Goal: Task Accomplishment & Management: Manage account settings

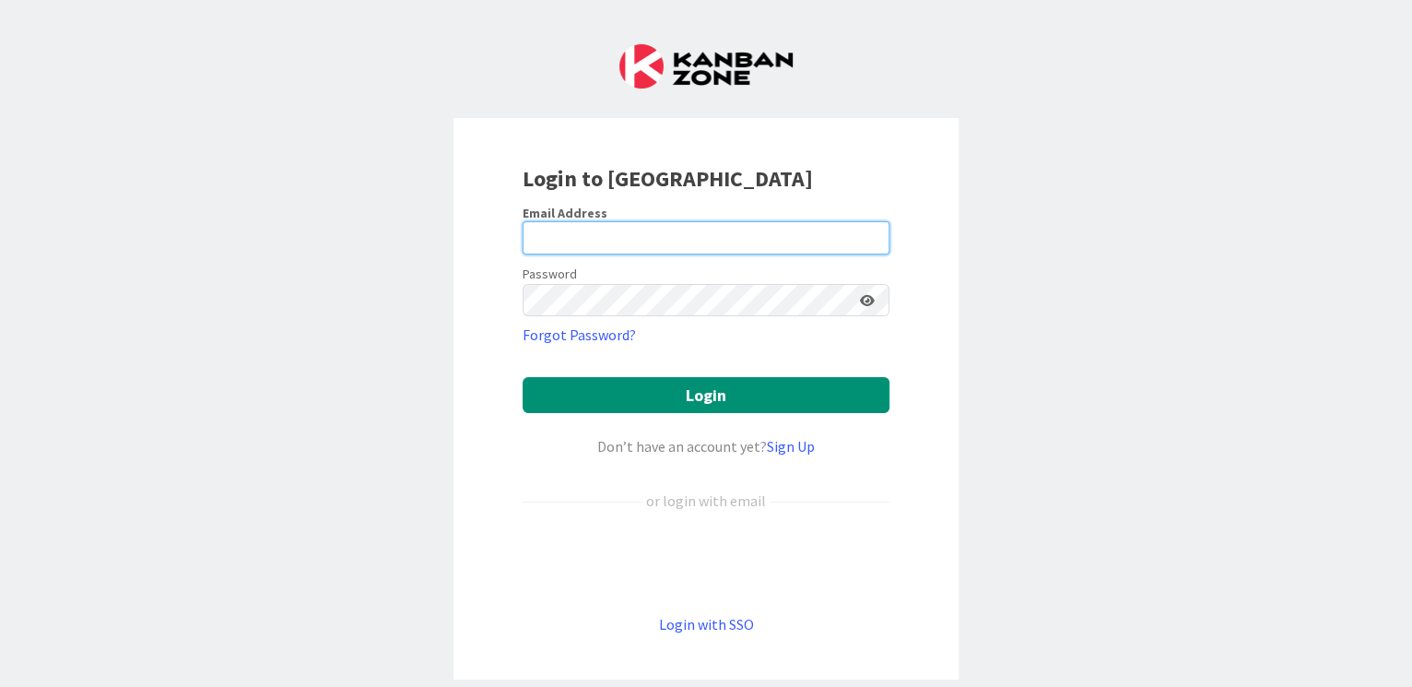
type input "[EMAIL_ADDRESS][DOMAIN_NAME]"
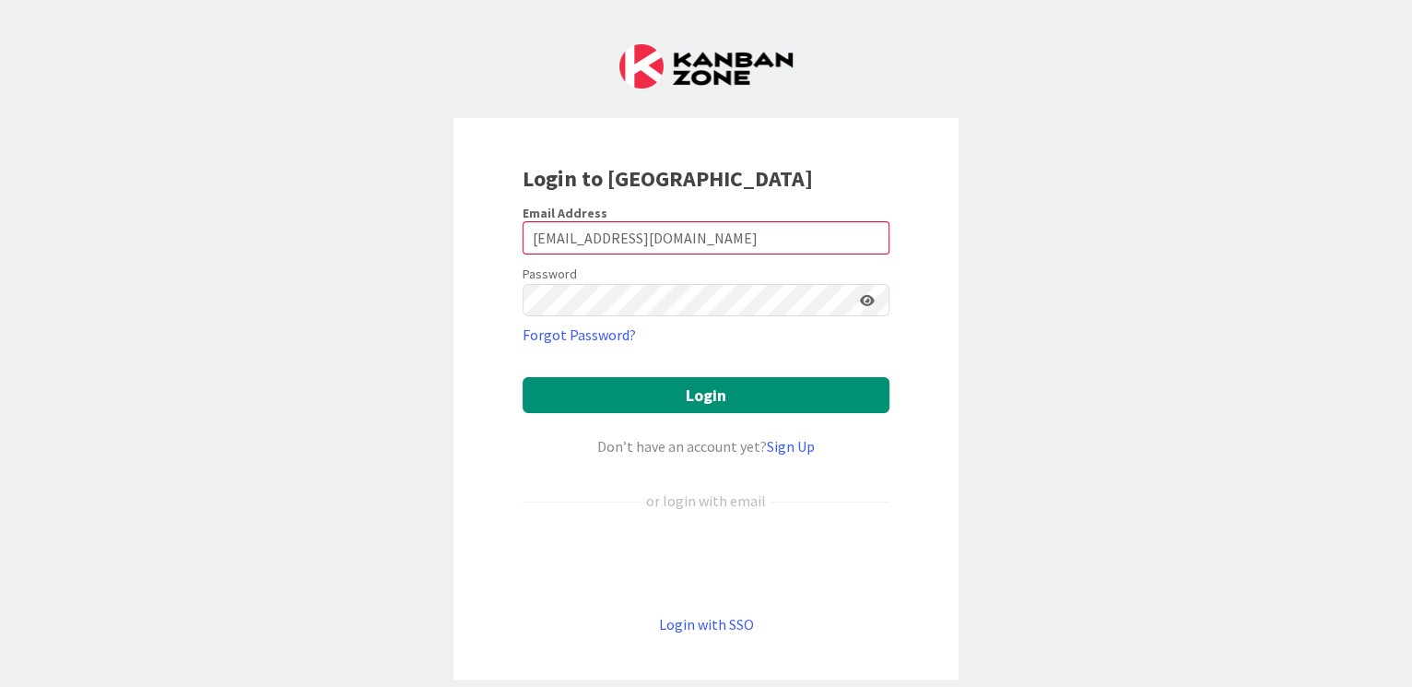
click at [564, 374] on form "Email Address [EMAIL_ADDRESS][DOMAIN_NAME] Password Forgot Password? Login Don’…" at bounding box center [706, 420] width 367 height 431
click at [566, 404] on button "Login" at bounding box center [706, 395] width 367 height 36
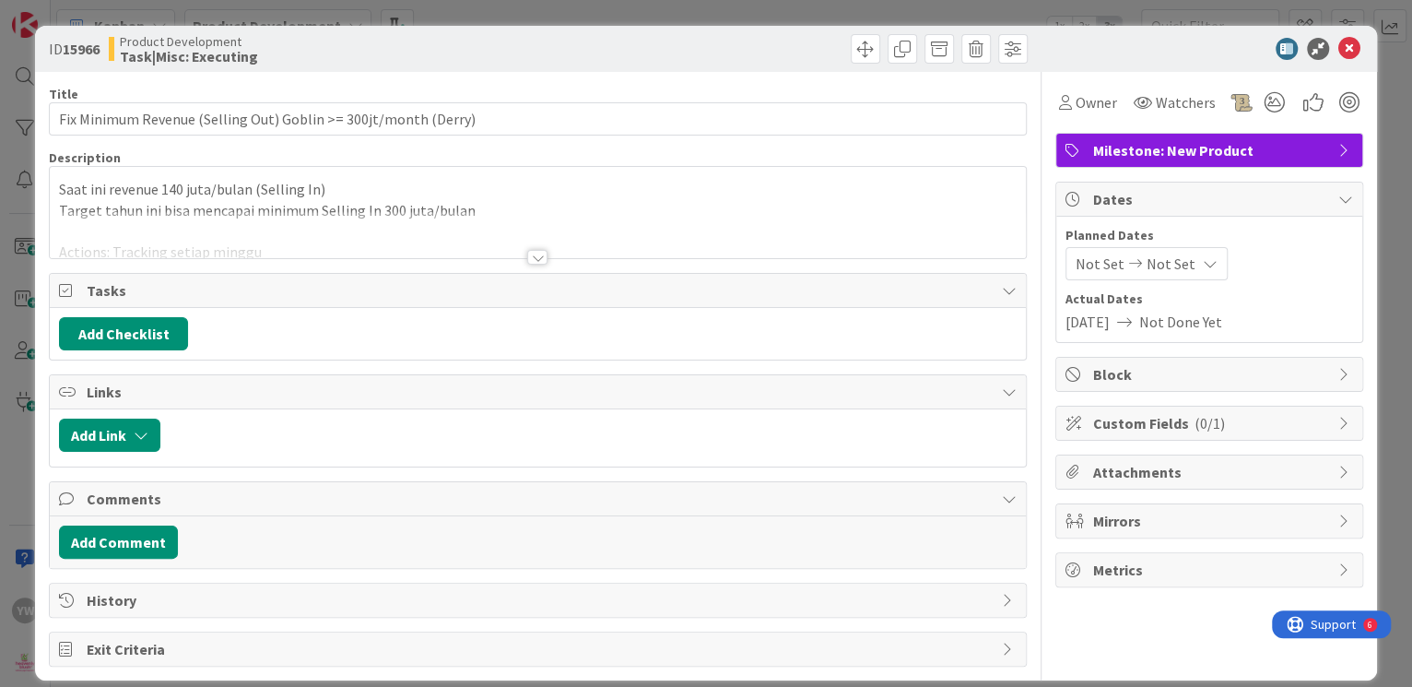
click at [25, 115] on div "ID 15966 Product Development Task|Misc: Executing Title 63 / 128 Fix Minimum Re…" at bounding box center [706, 343] width 1412 height 687
click at [1338, 46] on icon at bounding box center [1349, 49] width 22 height 22
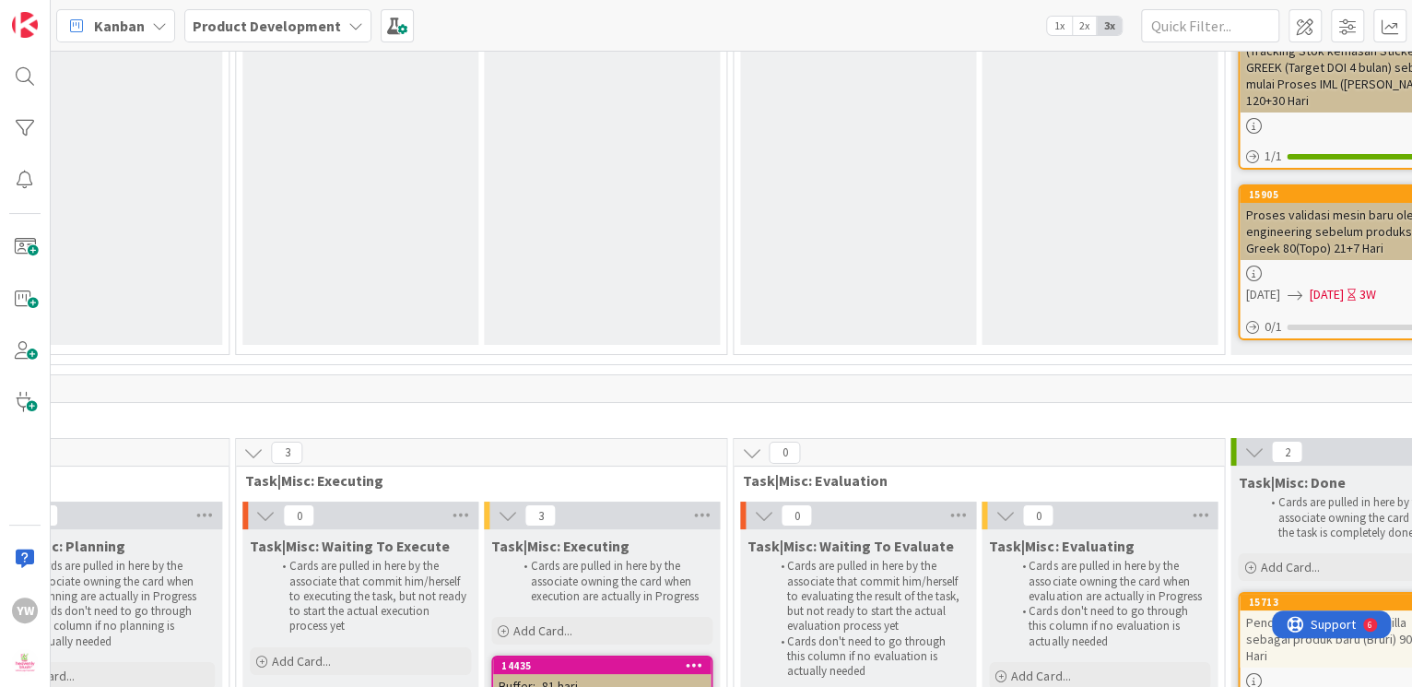
scroll to position [8411, 1118]
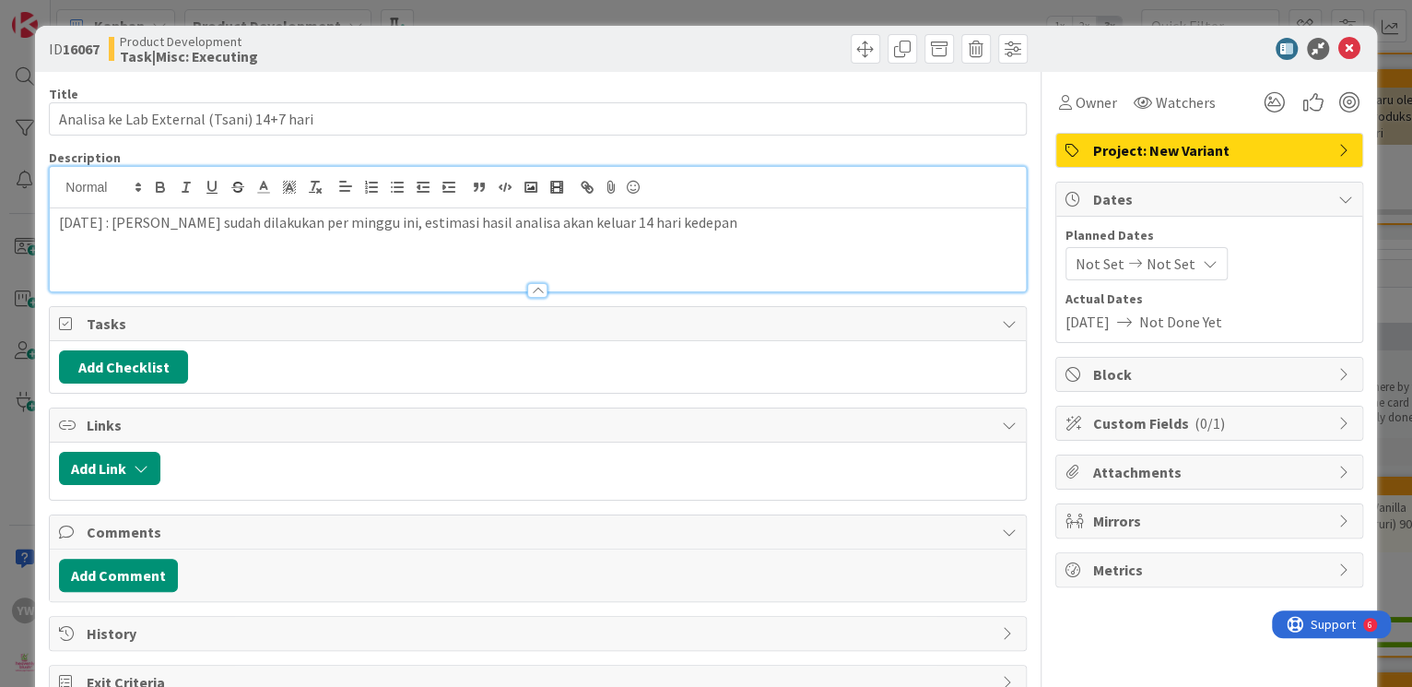
click at [712, 188] on div "[DATE] : [PERSON_NAME] sudah dilakukan per minggu ini, estimasi hasil analisa a…" at bounding box center [537, 229] width 975 height 124
click at [23, 294] on div "ID 16067 Product Development Task|Misc: Executing Title 41 / 128 Analisa ke Lab…" at bounding box center [706, 343] width 1412 height 687
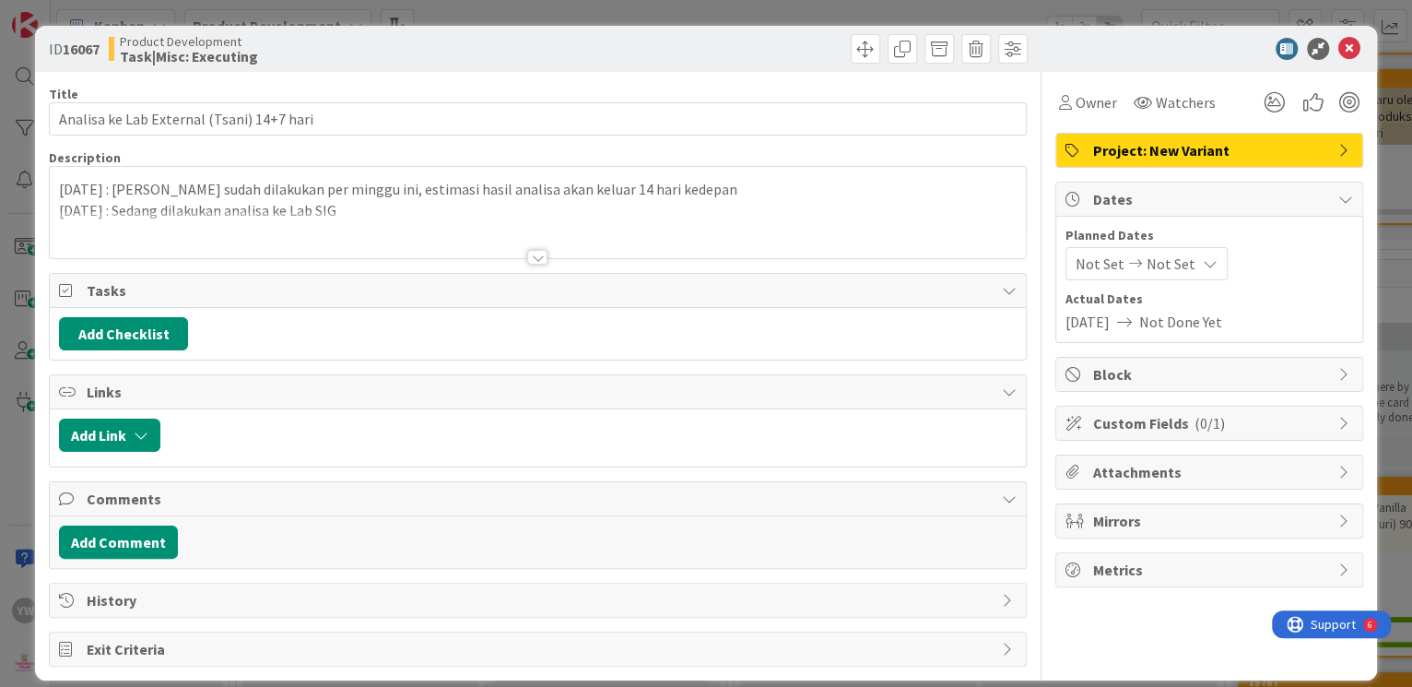
click at [1086, 265] on span "Not Set" at bounding box center [1100, 264] width 49 height 22
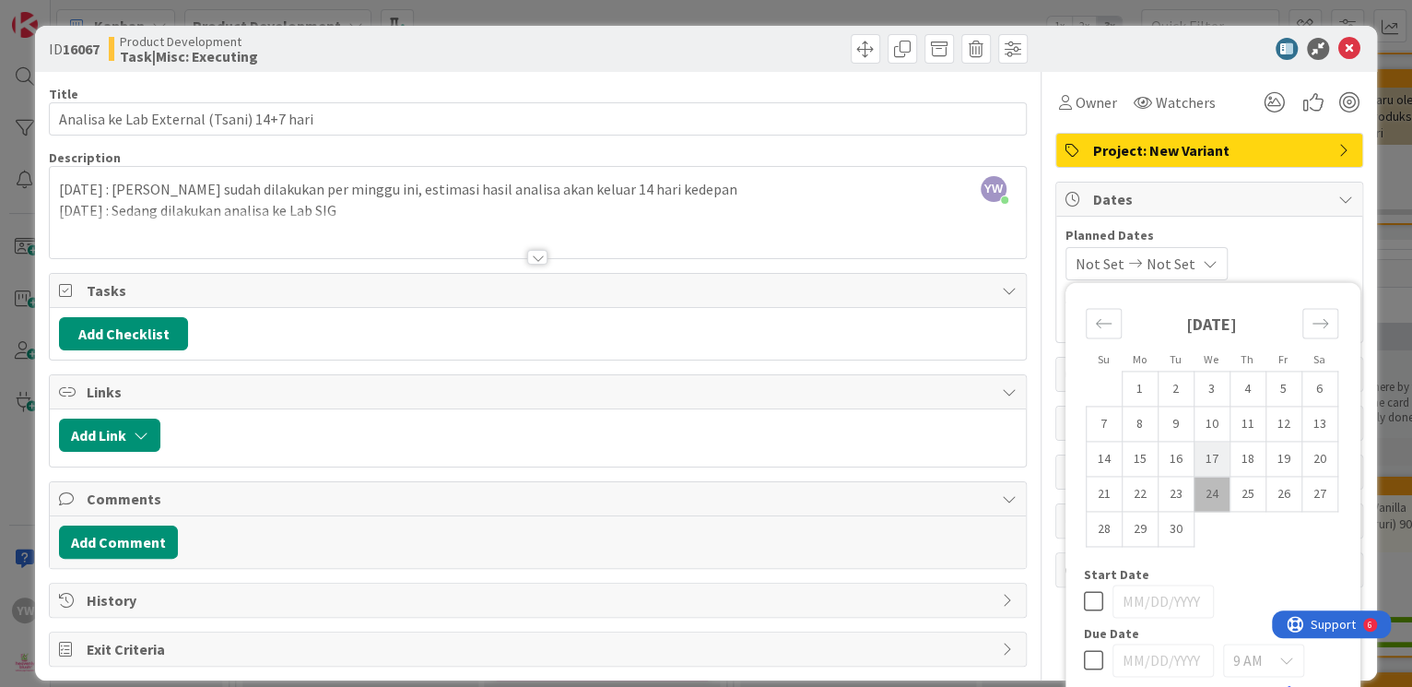
click at [1195, 460] on td "17" at bounding box center [1212, 459] width 36 height 35
type input "[DATE]"
click at [1313, 323] on icon "Move forward to switch to the next month." at bounding box center [1321, 323] width 16 height 9
click at [1194, 383] on td "1" at bounding box center [1212, 388] width 36 height 35
type input "[DATE]"
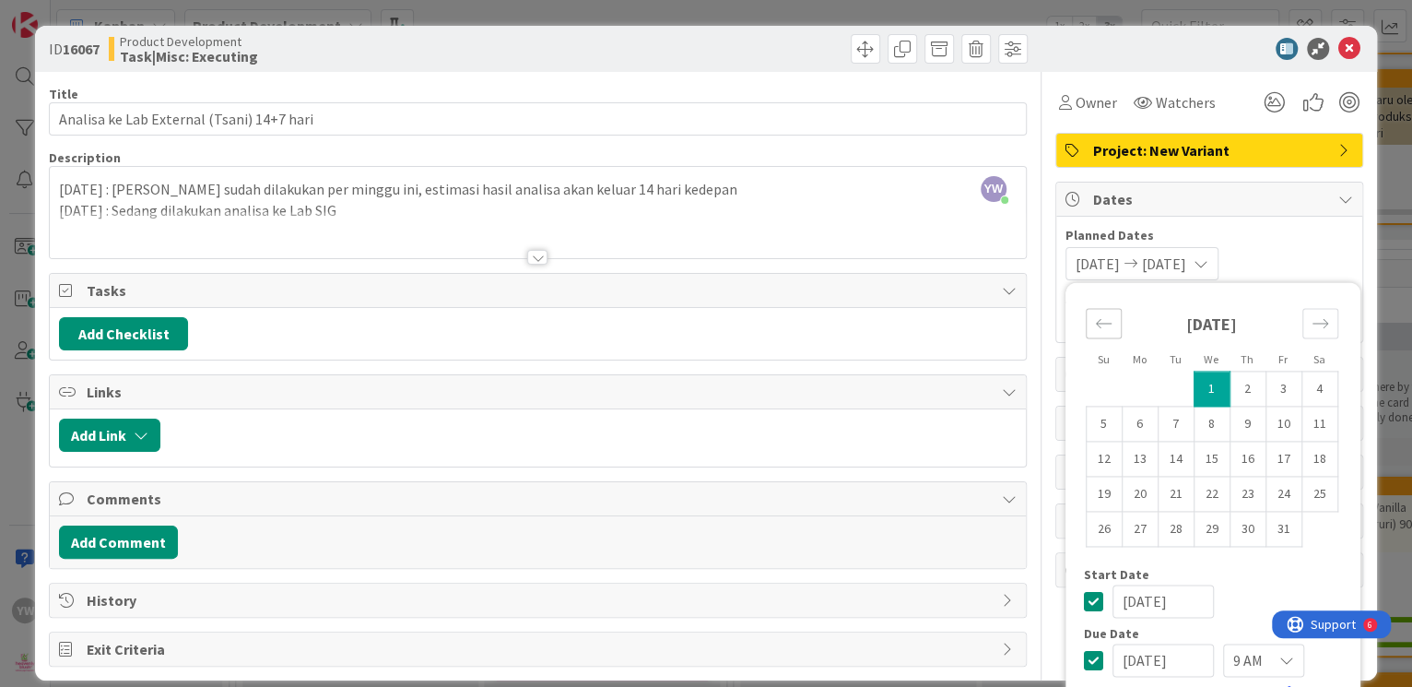
click at [1095, 317] on icon "Move backward to switch to the previous month." at bounding box center [1104, 323] width 18 height 18
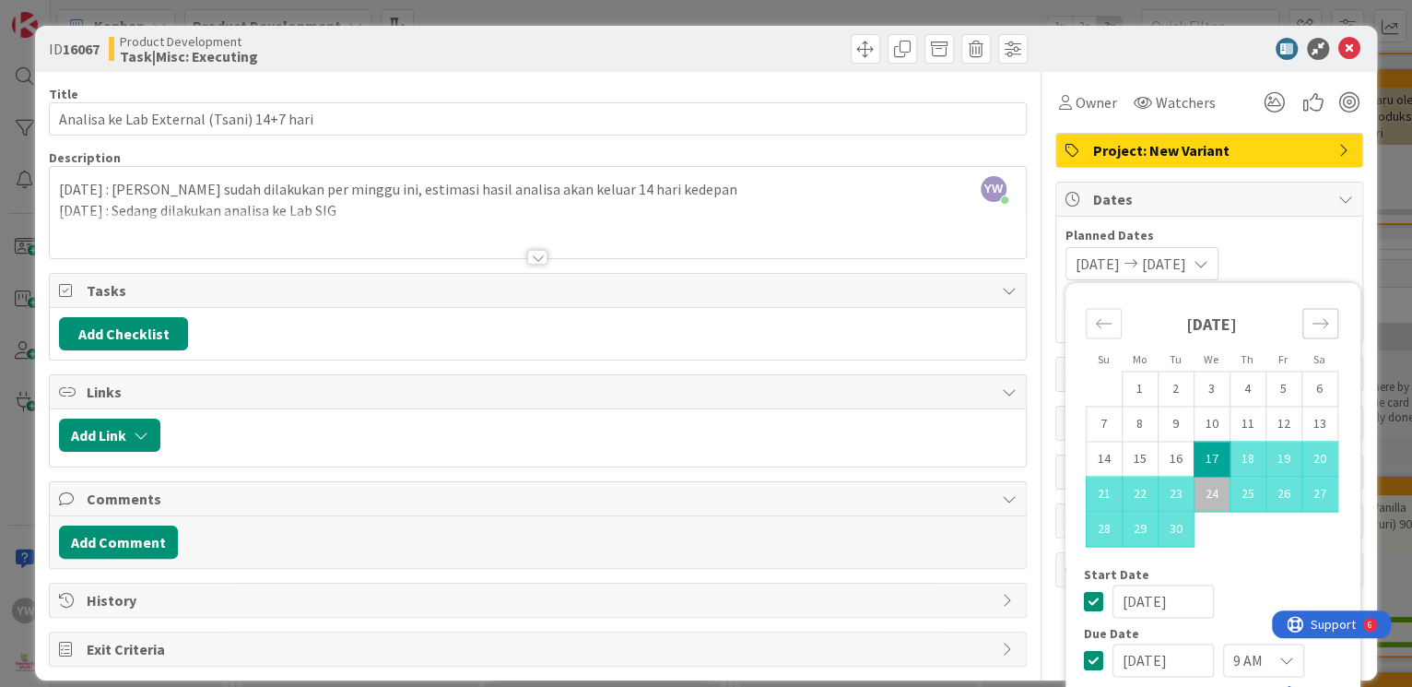
click at [1312, 318] on icon "Move forward to switch to the next month." at bounding box center [1321, 323] width 18 height 18
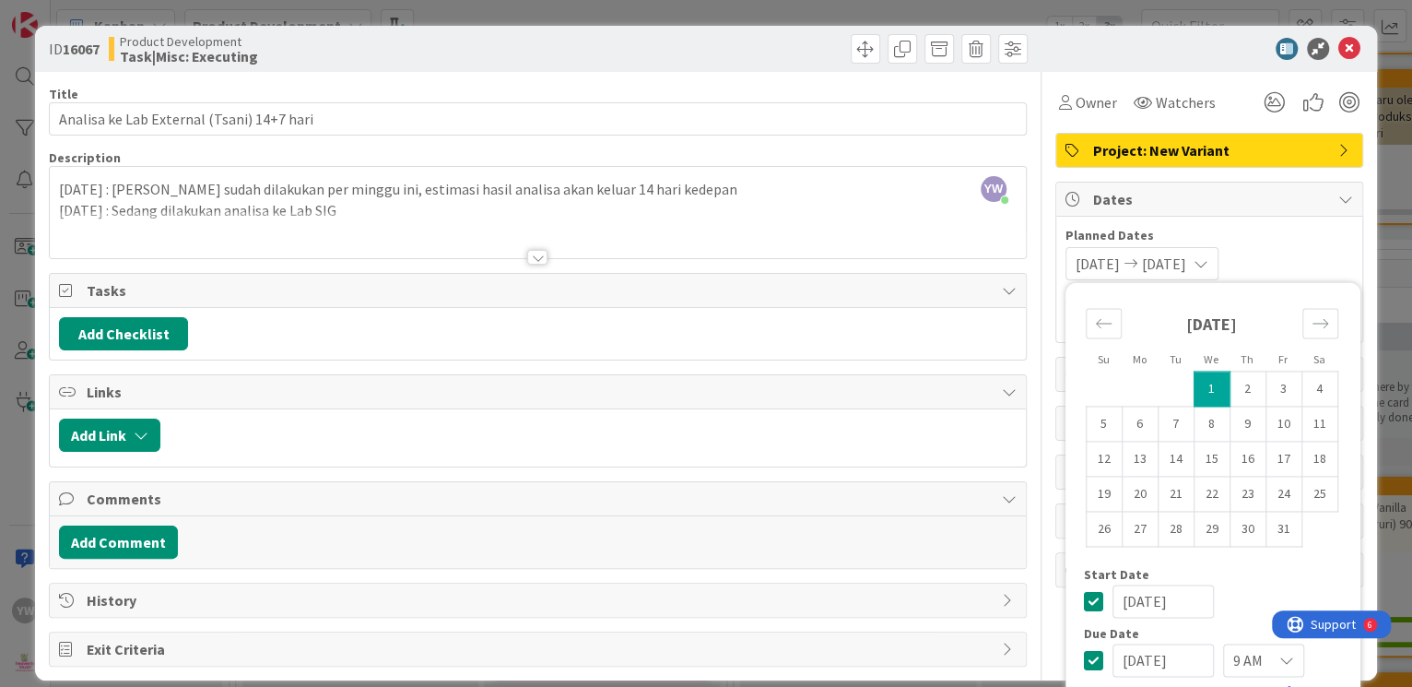
click at [1364, 106] on div "ID 16067 Product Development Task|Misc: Executing Title 41 / 128 Analisa ke Lab…" at bounding box center [706, 343] width 1412 height 687
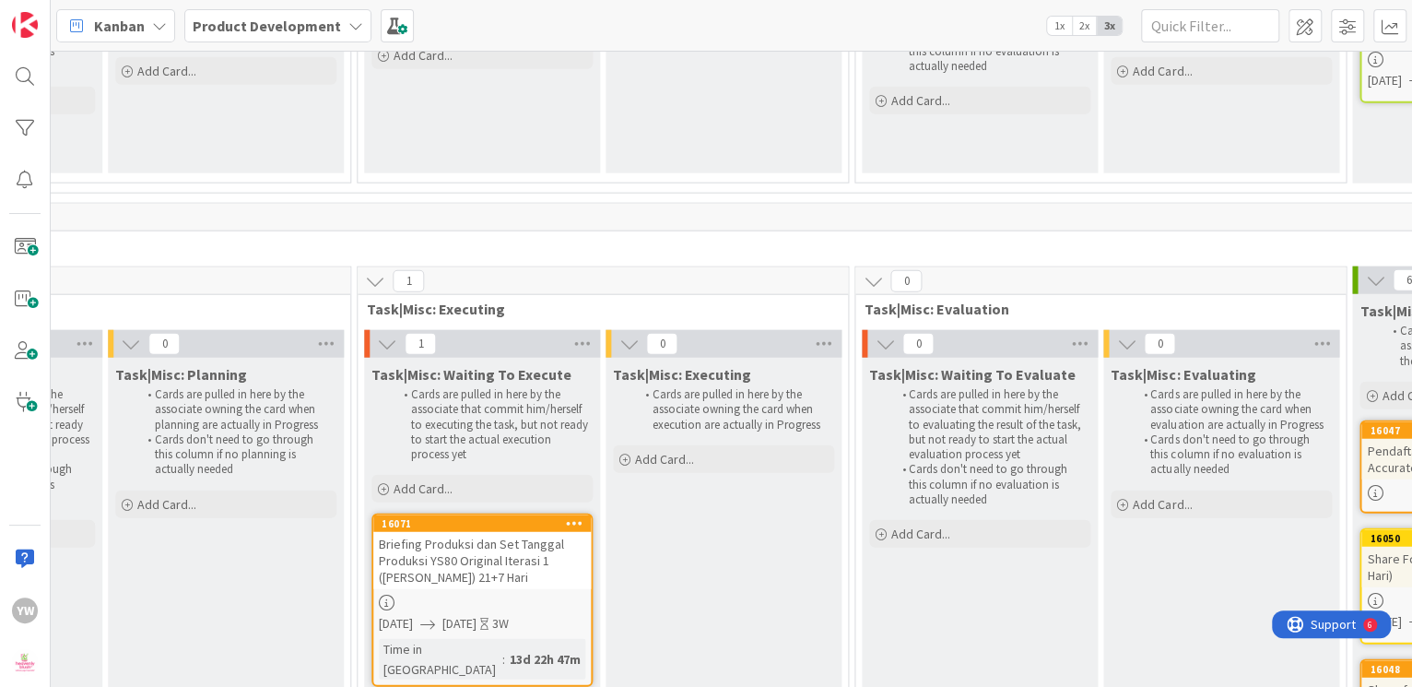
scroll to position [23850, 1012]
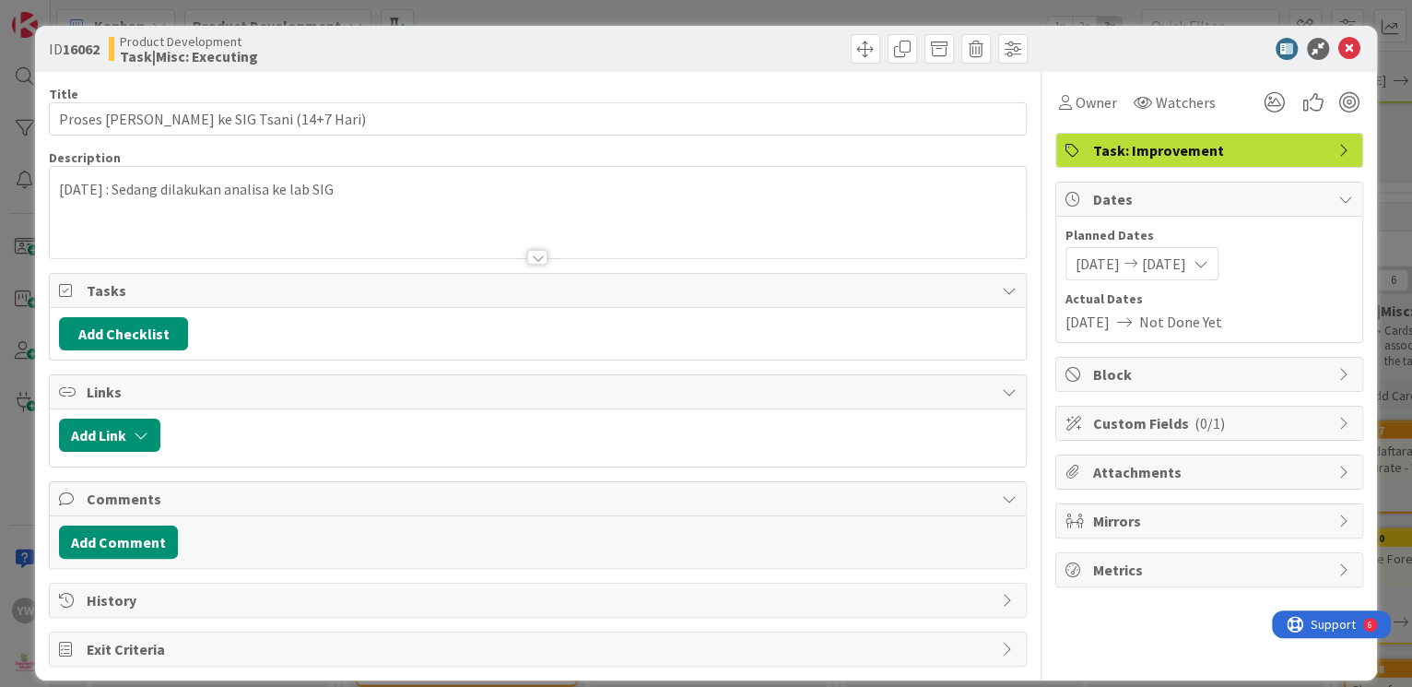
click at [371, 186] on div "[DATE] : Sedang dilakukan analisa ke lab SIG" at bounding box center [537, 212] width 975 height 91
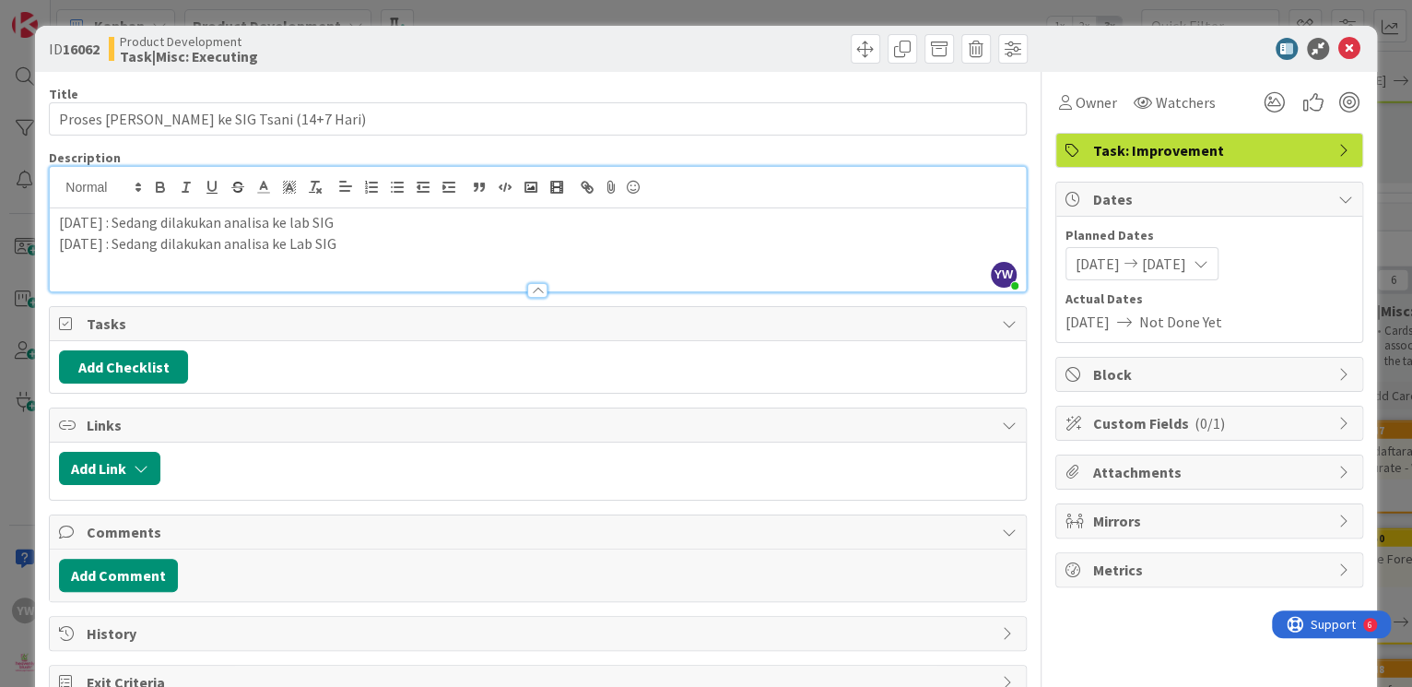
click at [429, 225] on p "[DATE] : Sedang dilakukan analisa ke lab SIG" at bounding box center [537, 222] width 957 height 21
click at [16, 350] on div "ID 16062 Product Development Task|Misc: Executing Title 39 / 128 Proses Analisa…" at bounding box center [706, 343] width 1412 height 687
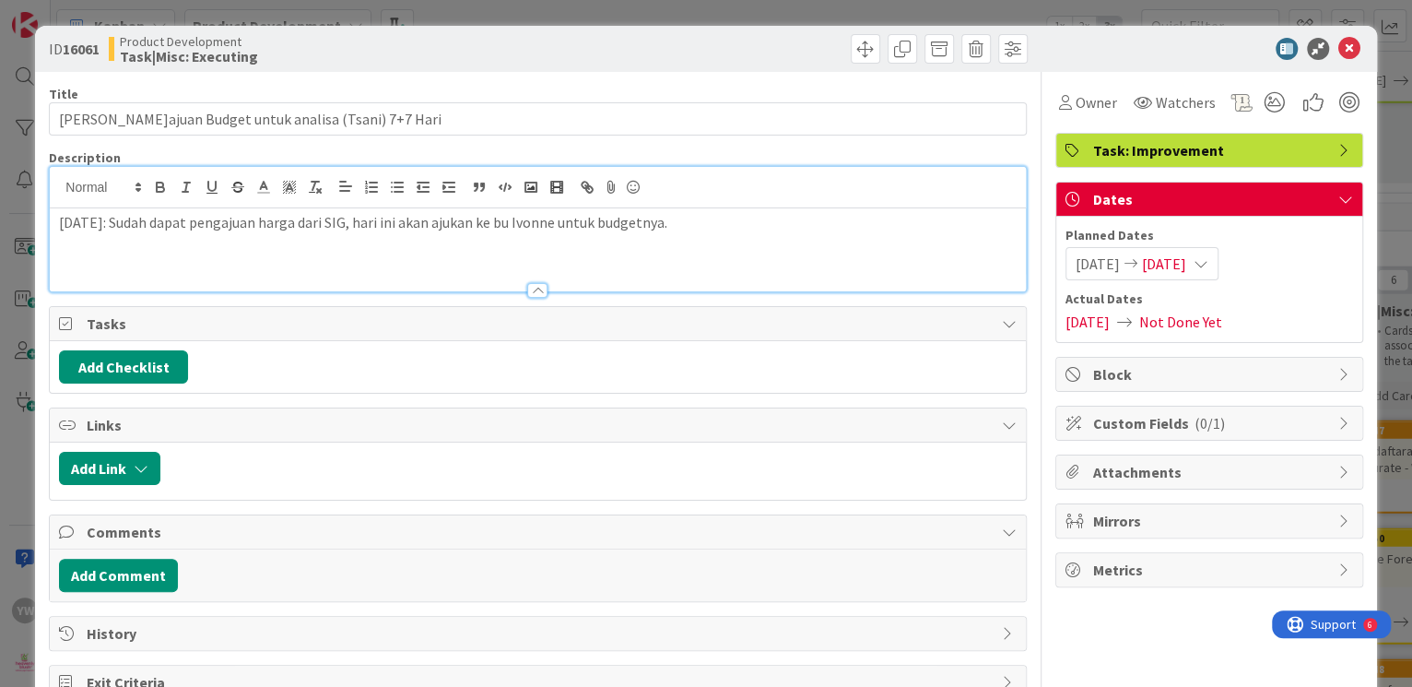
click at [716, 186] on div "[DATE]: Sudah dapat pengajuan harga dari SIG, hari ini akan ajukan ke bu Ivonne…" at bounding box center [537, 229] width 975 height 124
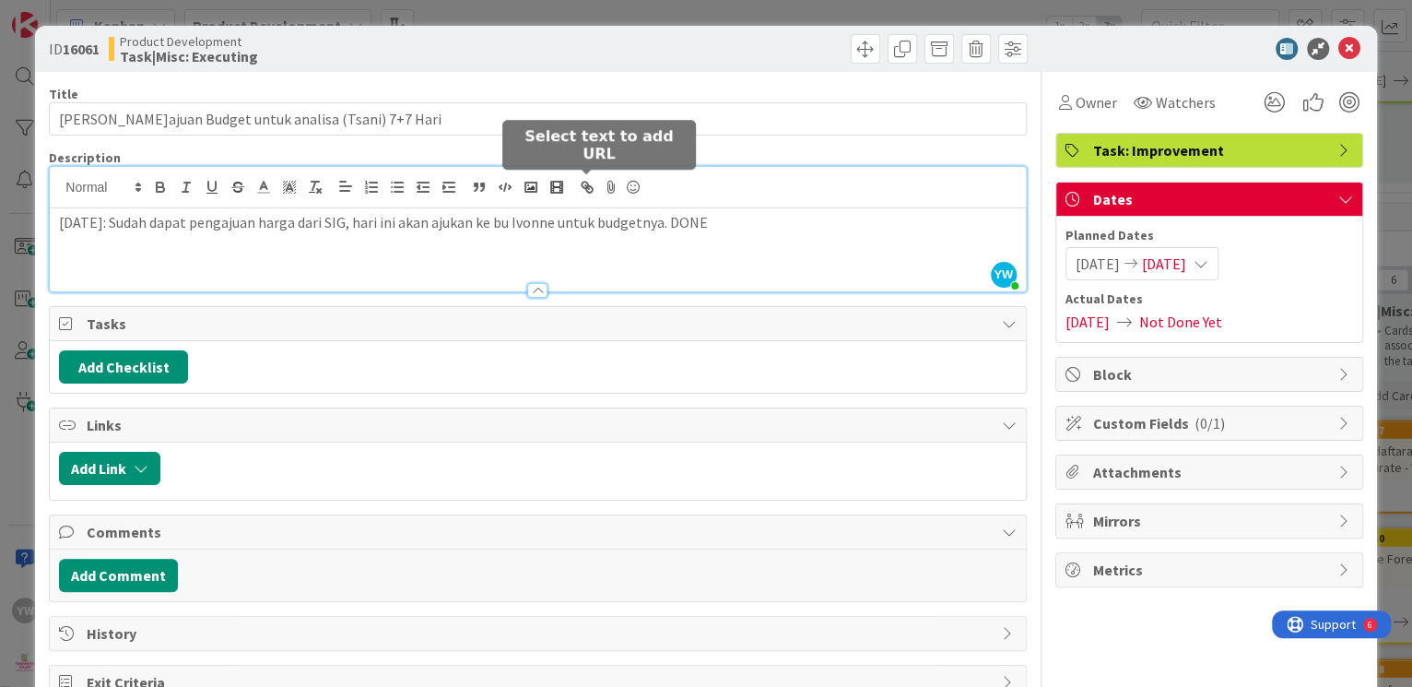
click at [16, 213] on div "ID 16061 Product Development Task|Misc: Executing Title 47 / 128 Pengajuan Budg…" at bounding box center [706, 343] width 1412 height 687
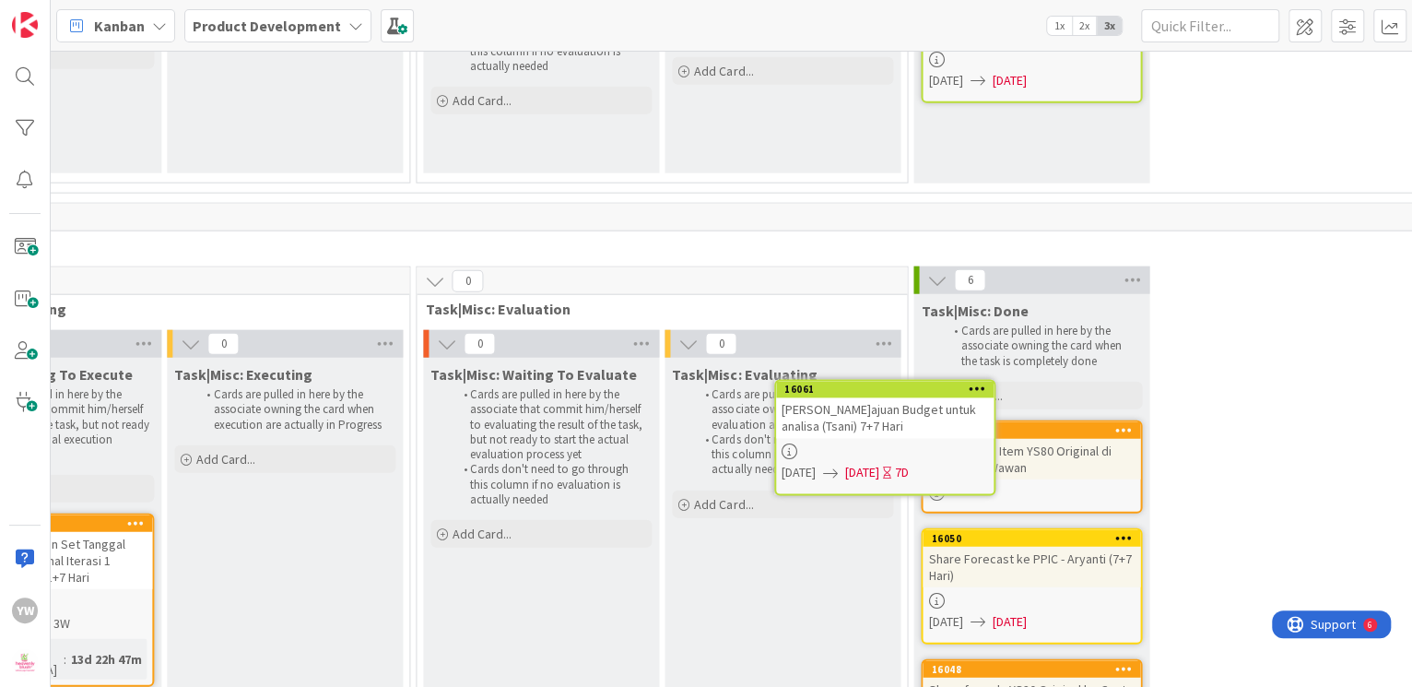
scroll to position [23852, 1435]
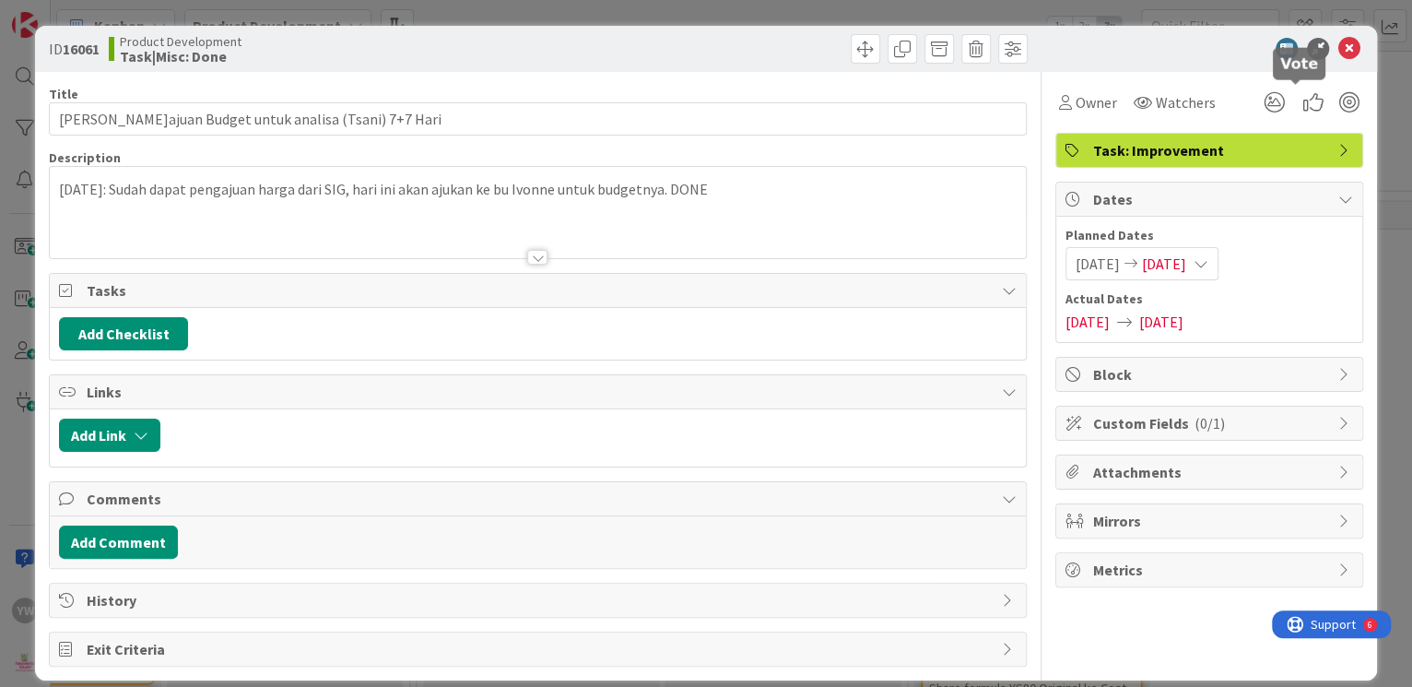
click at [1338, 49] on icon at bounding box center [1349, 49] width 22 height 22
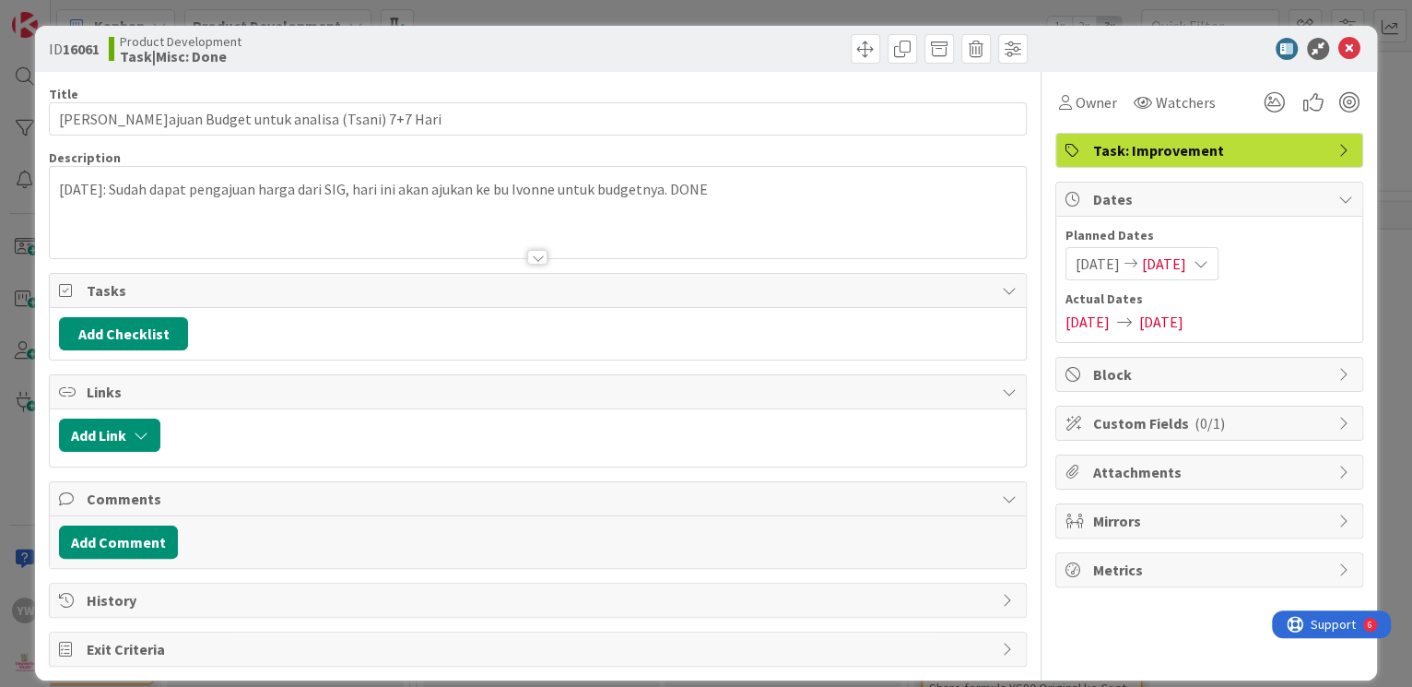
click at [1159, 263] on span "[DATE]" at bounding box center [1164, 264] width 44 height 22
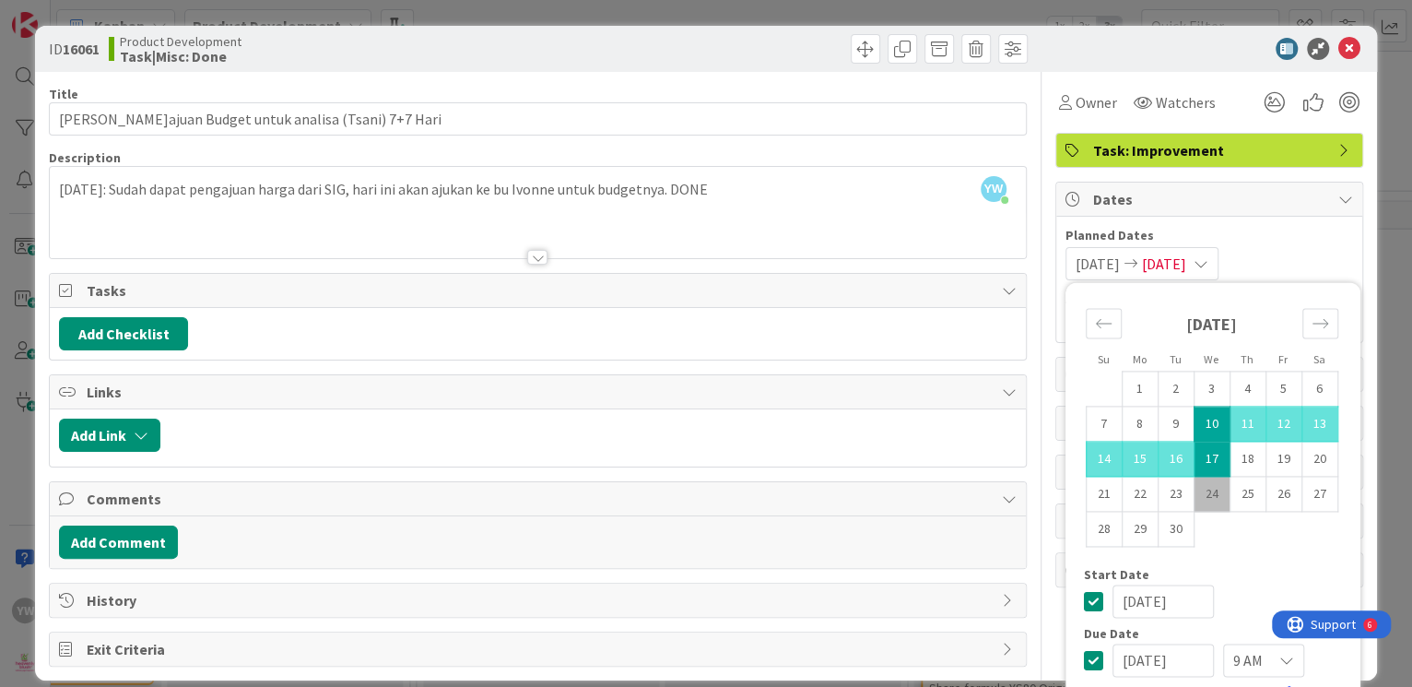
click at [1201, 449] on td "17" at bounding box center [1212, 459] width 36 height 35
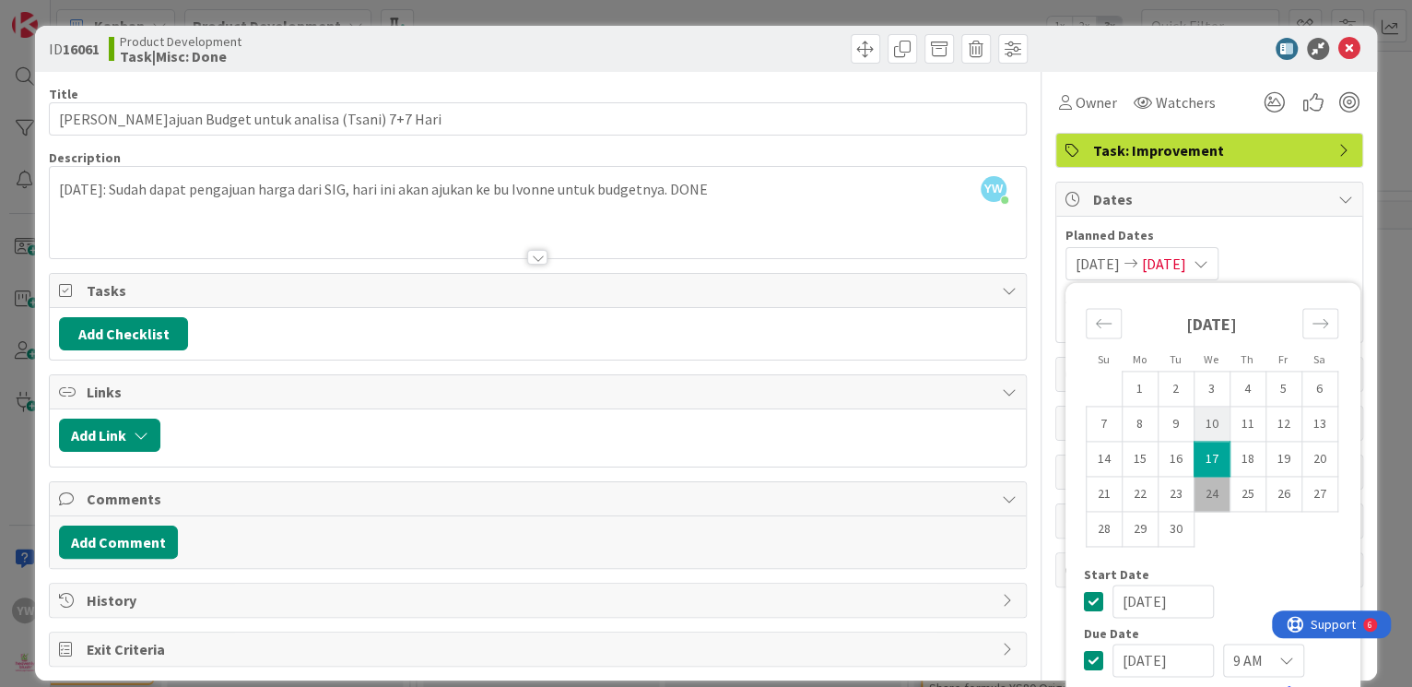
click at [1196, 419] on td "10" at bounding box center [1212, 424] width 36 height 35
type input "[DATE]"
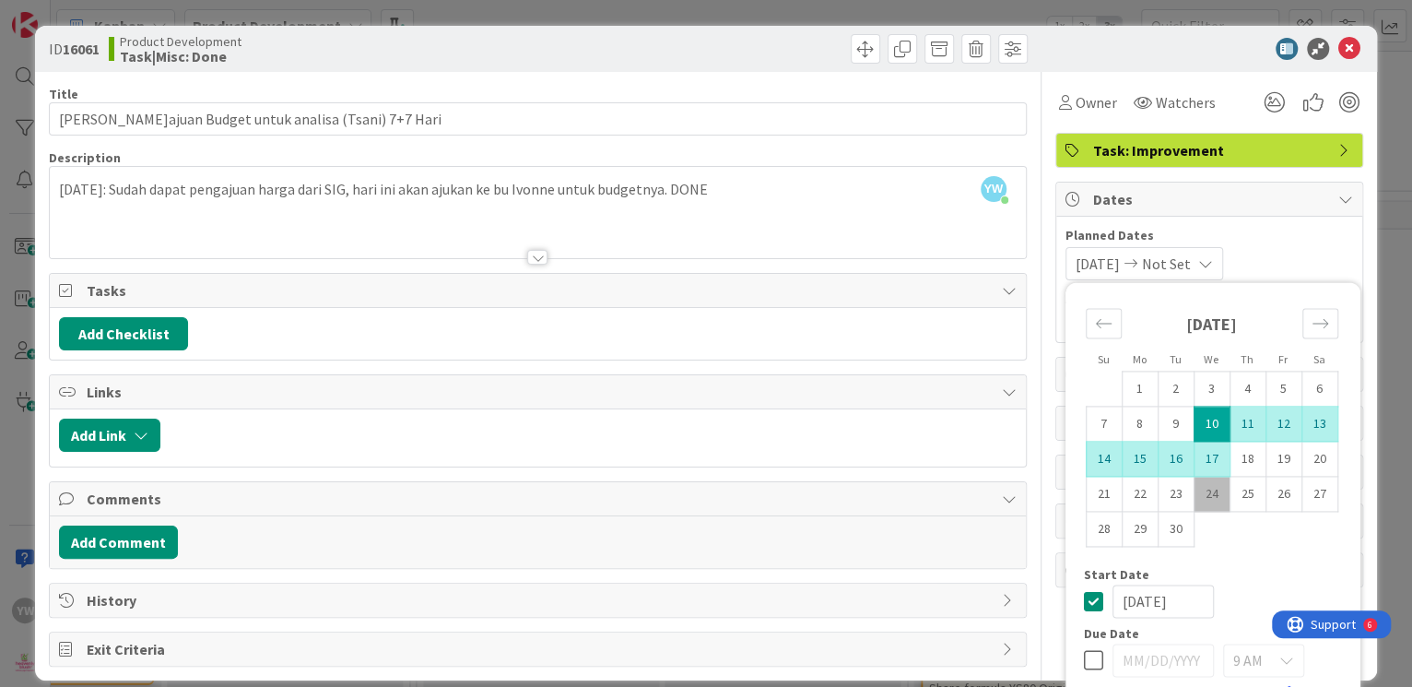
click at [1194, 450] on td "17" at bounding box center [1212, 459] width 36 height 35
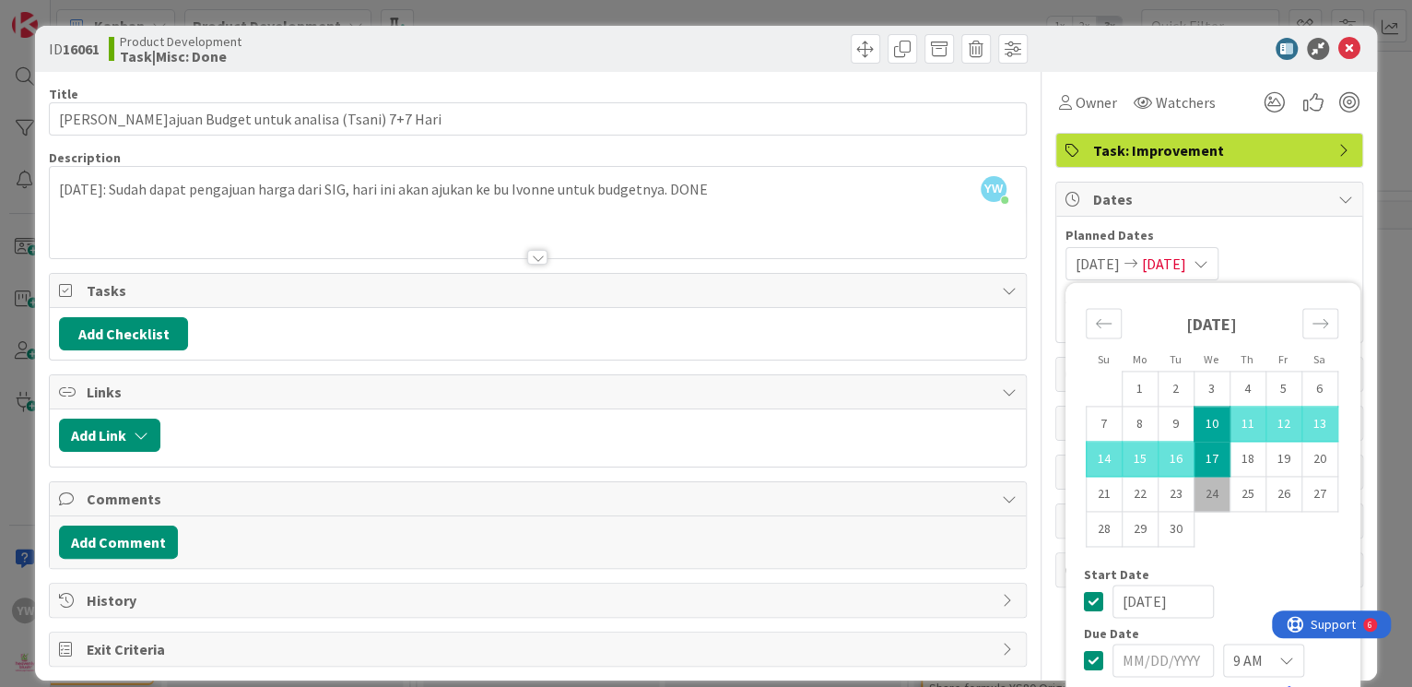
type input "[DATE]"
click at [1338, 51] on icon at bounding box center [1349, 49] width 22 height 22
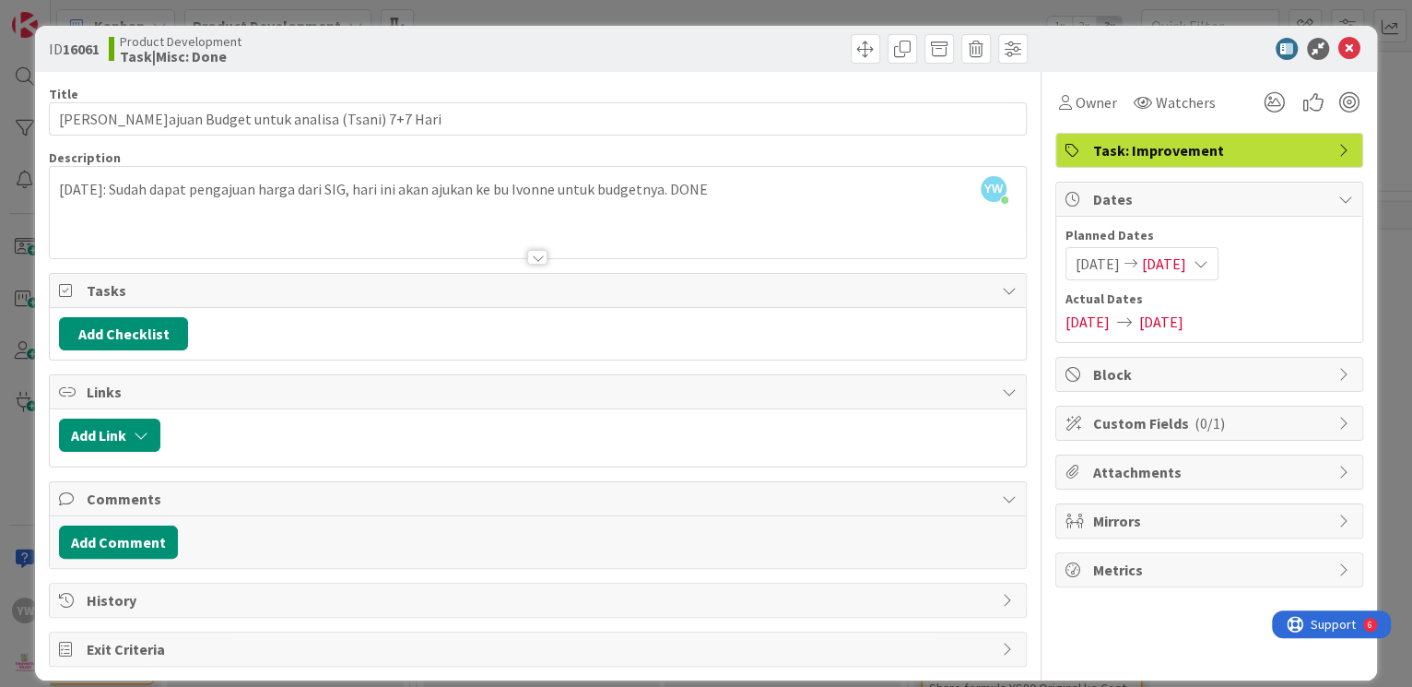
click at [1186, 265] on span "[DATE]" at bounding box center [1164, 264] width 44 height 22
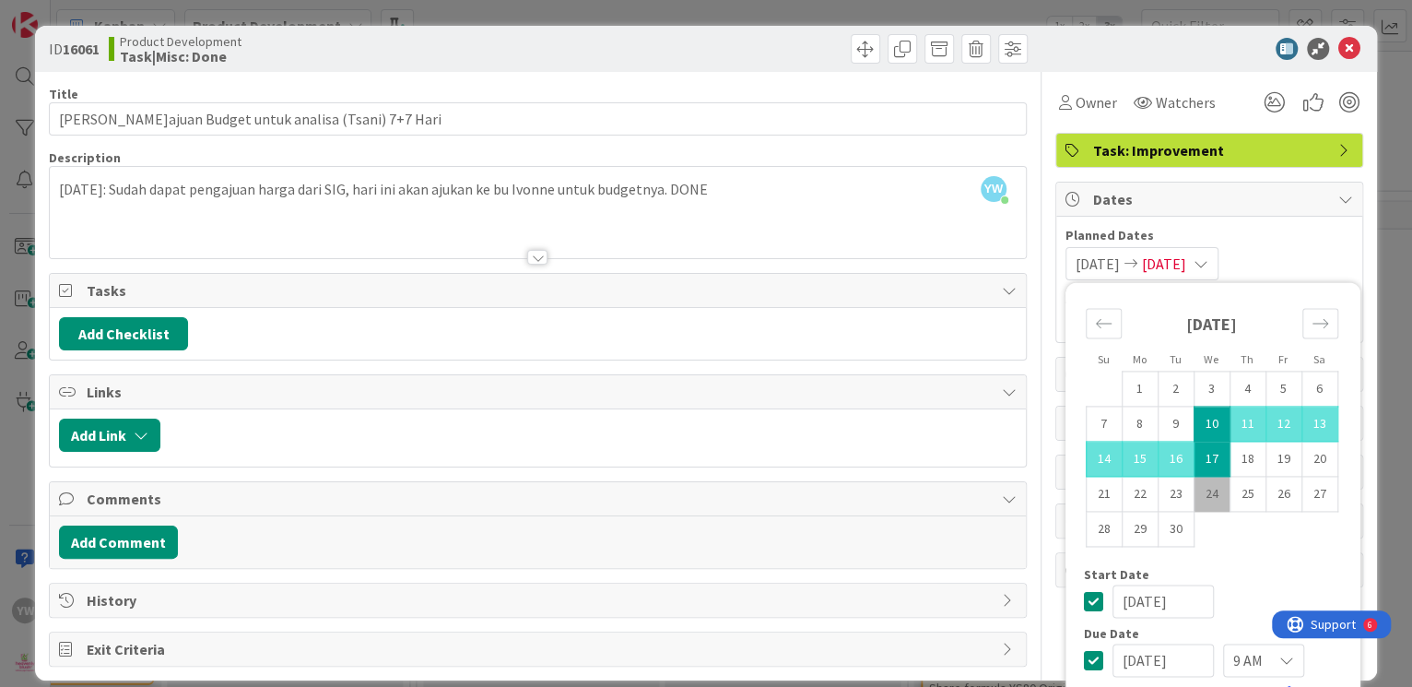
click at [1194, 496] on td "24" at bounding box center [1212, 494] width 36 height 35
type input "[DATE]"
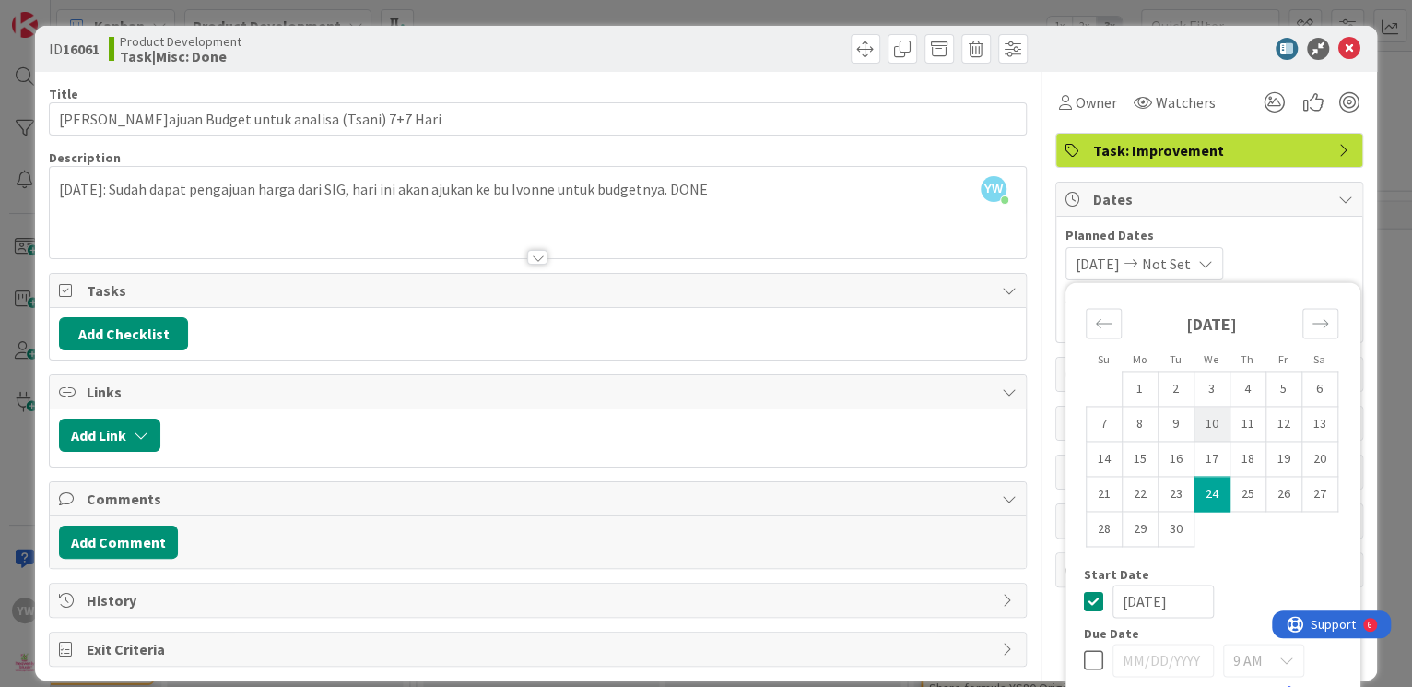
click at [1194, 425] on td "10" at bounding box center [1212, 424] width 36 height 35
type input "[DATE]"
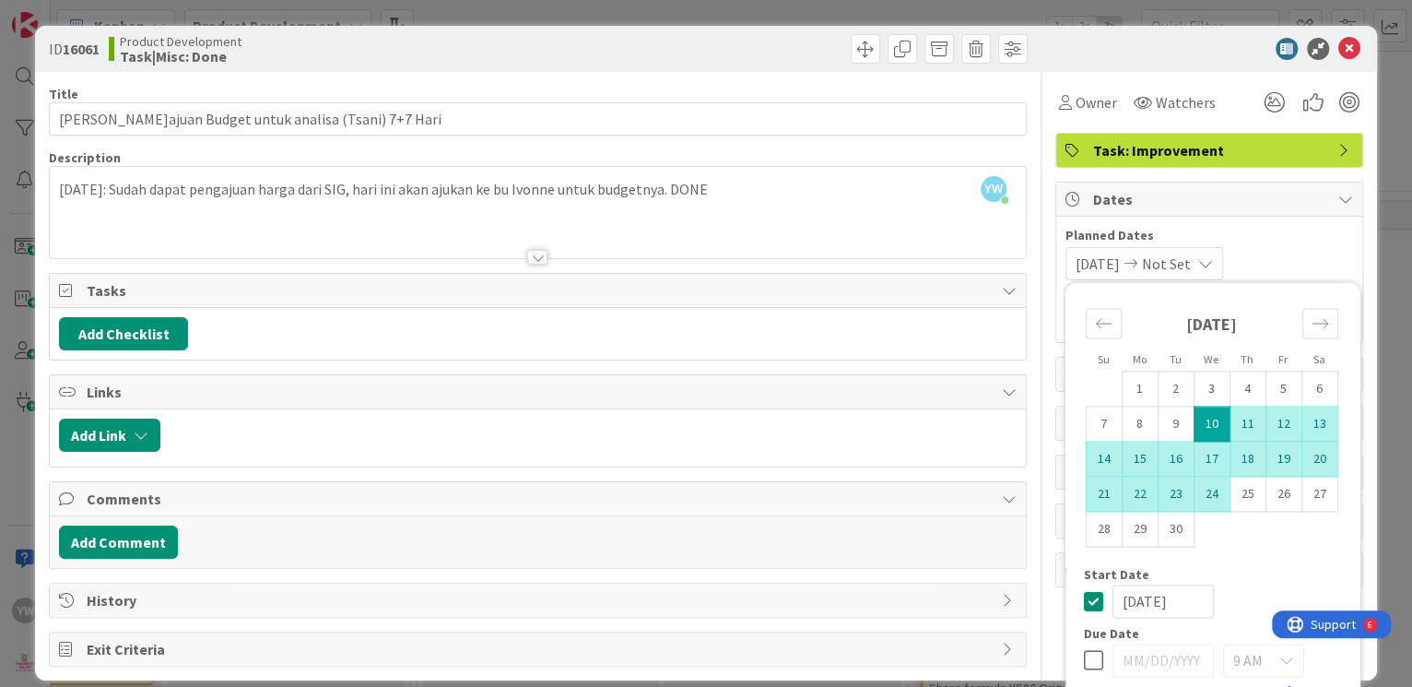
click at [1194, 487] on td "24" at bounding box center [1212, 494] width 36 height 35
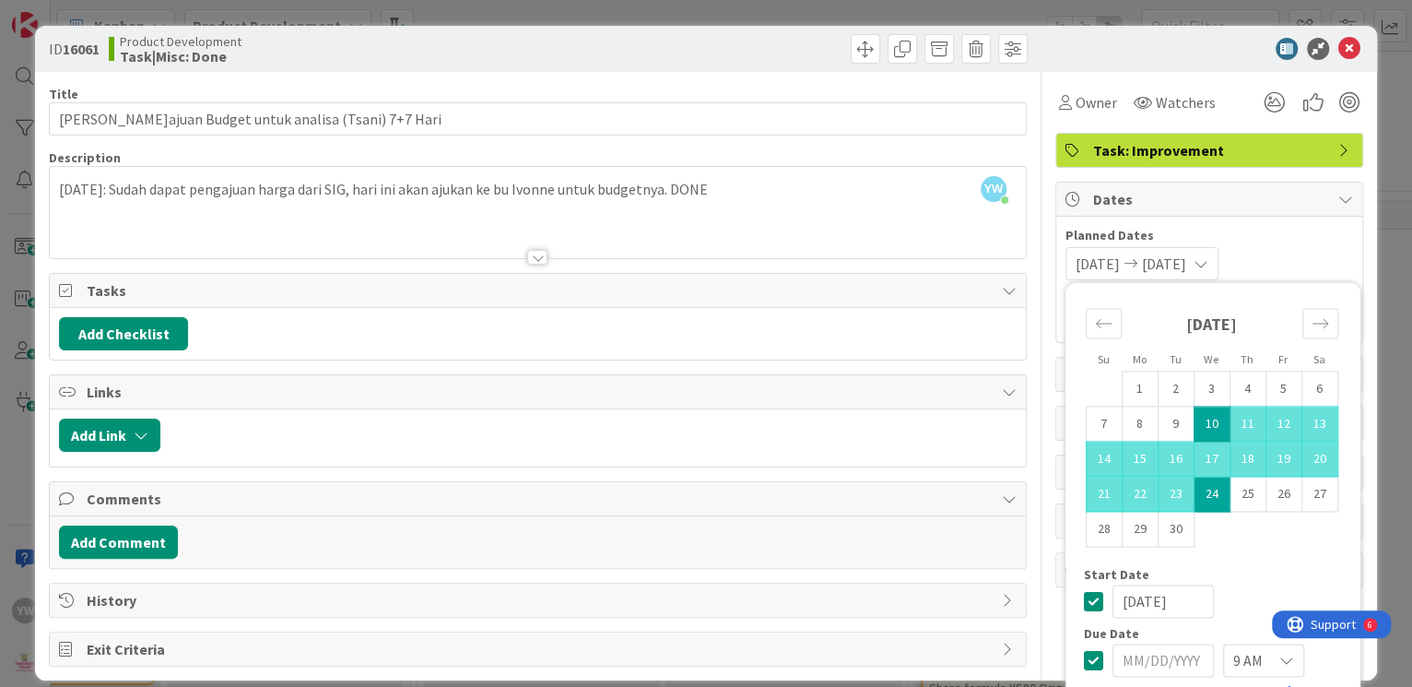
type input "[DATE]"
click at [1374, 78] on div "ID 16061 Product Development Task|Misc: Done Title 47 / 128 Pengajuan Budget un…" at bounding box center [706, 343] width 1412 height 687
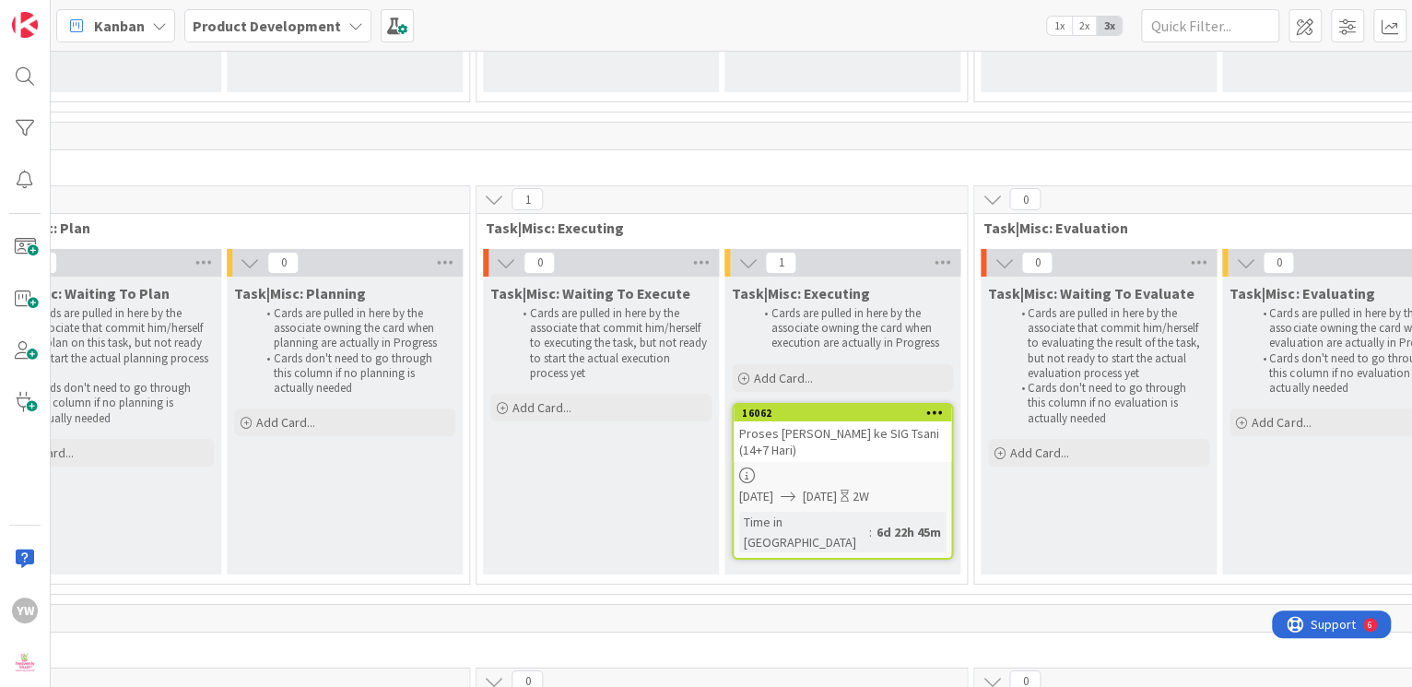
scroll to position [24924, 0]
